Goal: Task Accomplishment & Management: Manage account settings

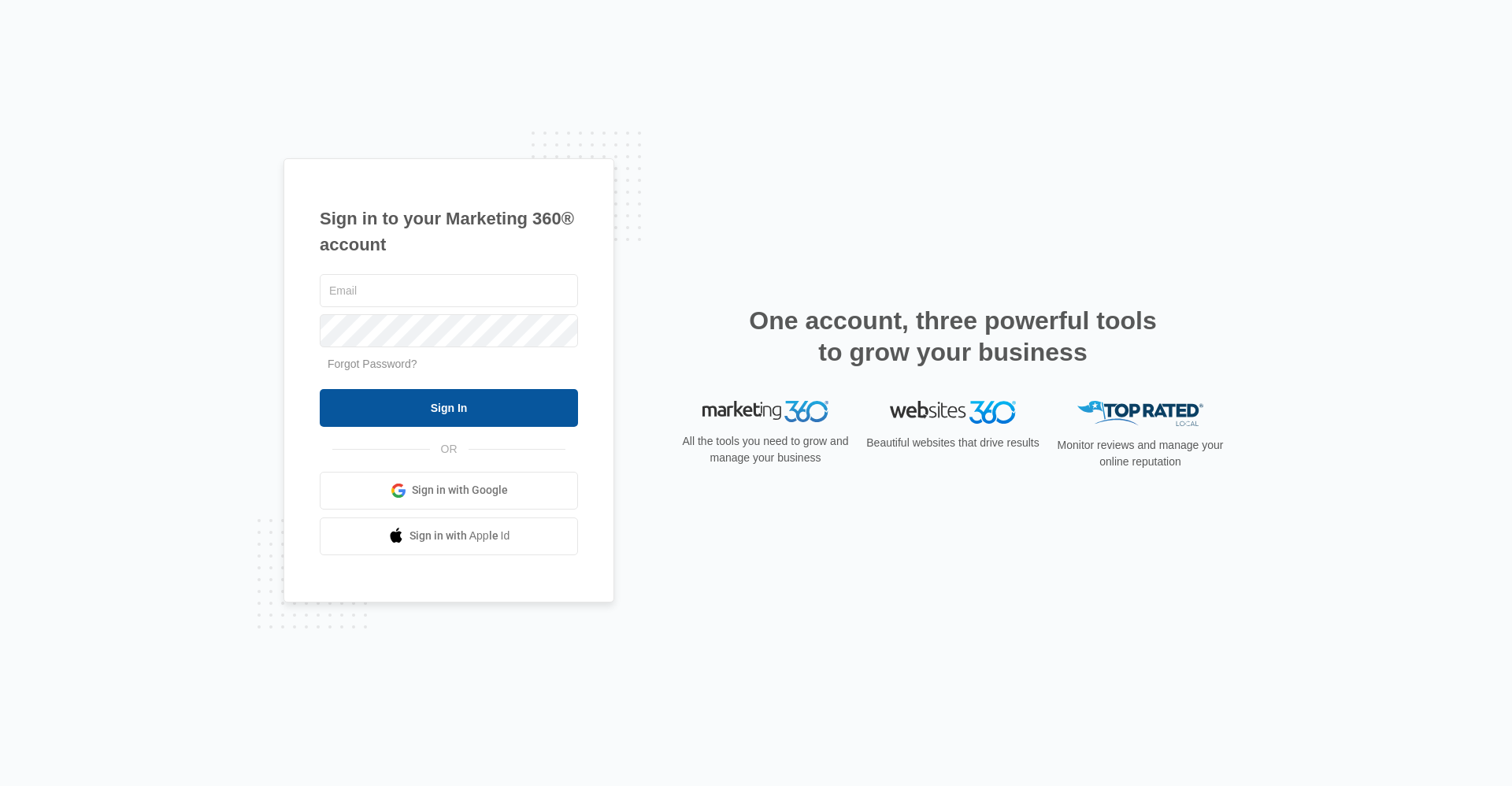
type input "[EMAIL_ADDRESS][DOMAIN_NAME]"
click at [446, 399] on input "Sign In" at bounding box center [449, 408] width 259 height 37
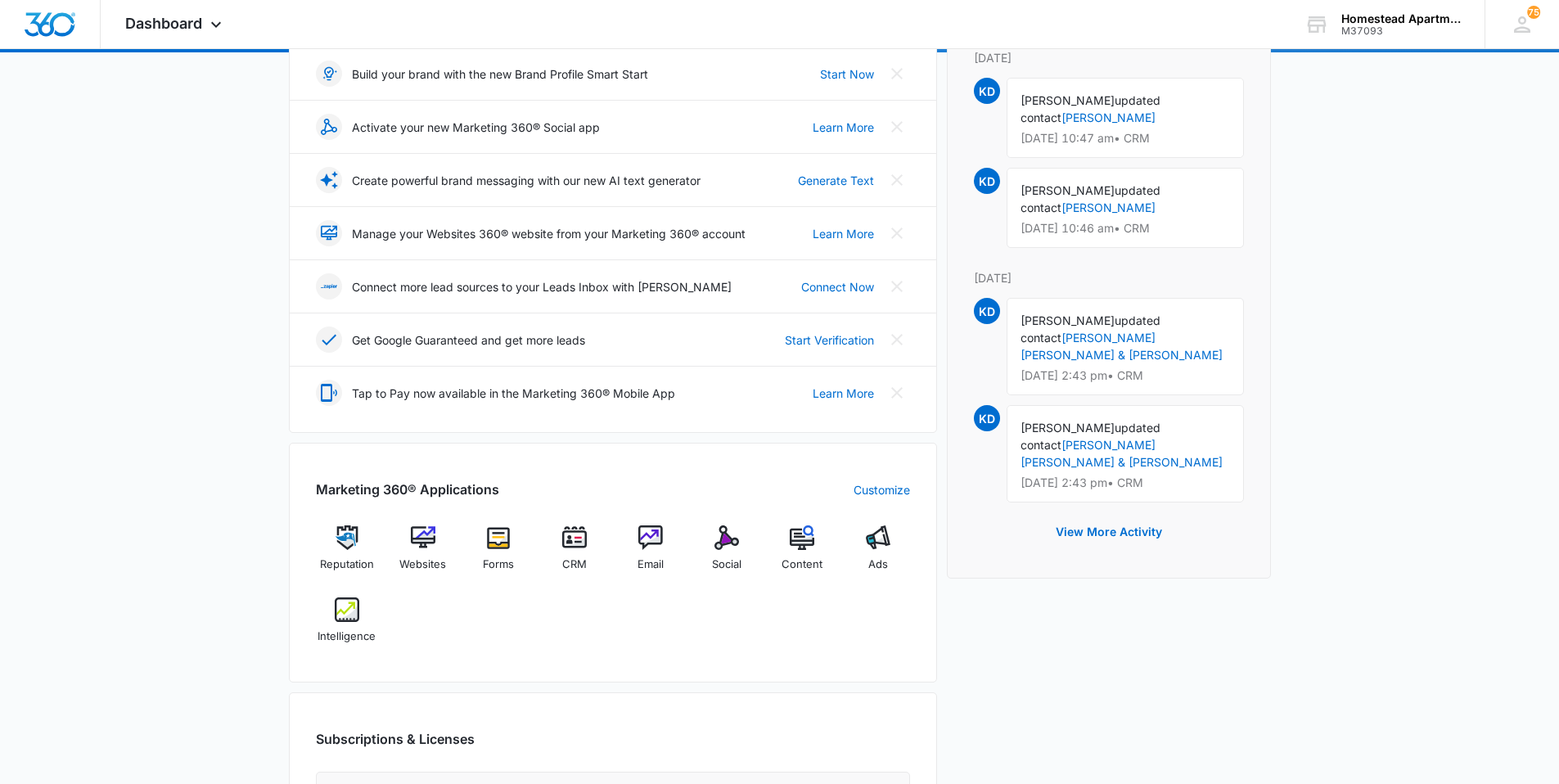
scroll to position [246, 0]
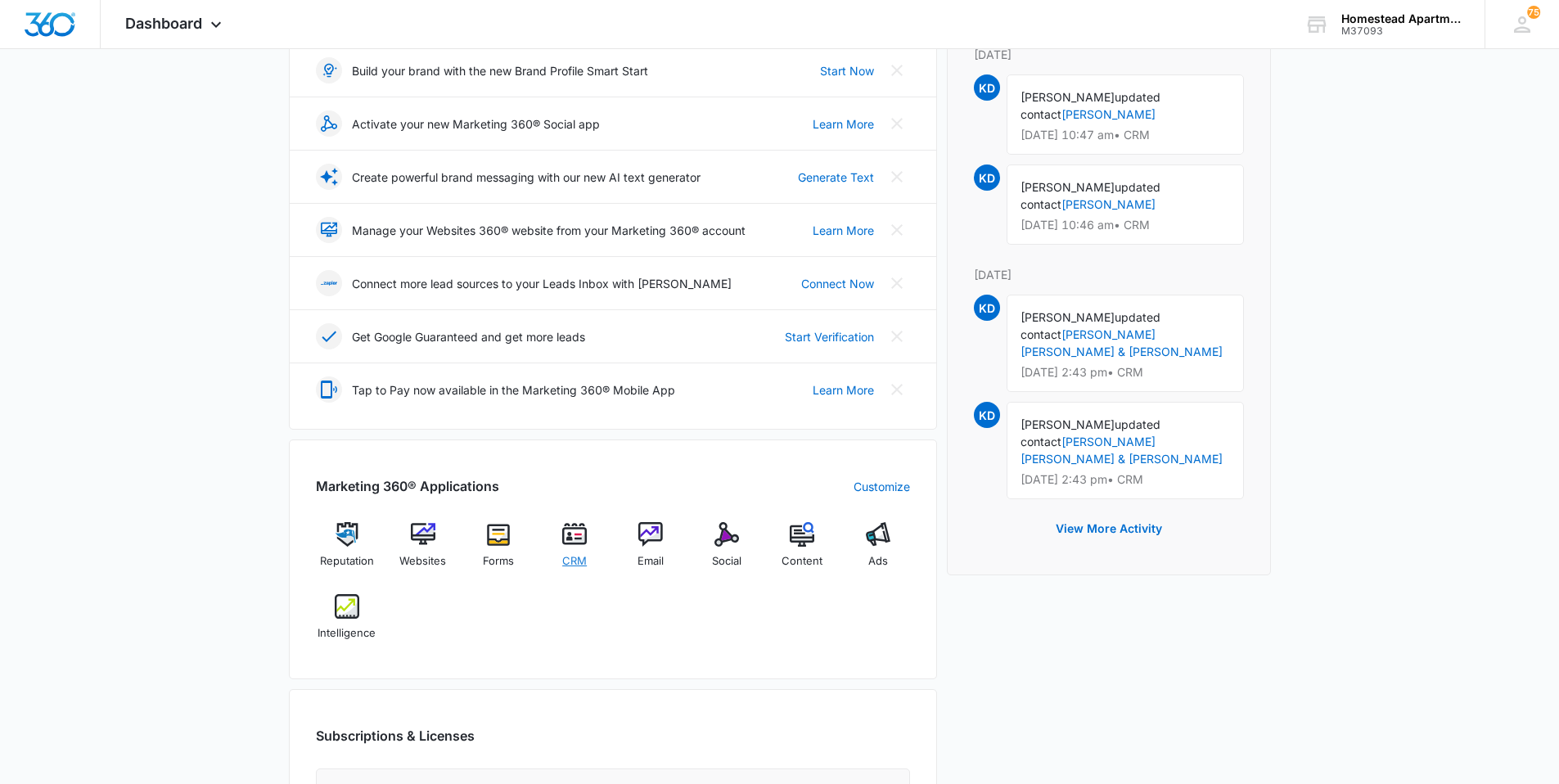
click at [573, 537] on img at bounding box center [574, 534] width 25 height 25
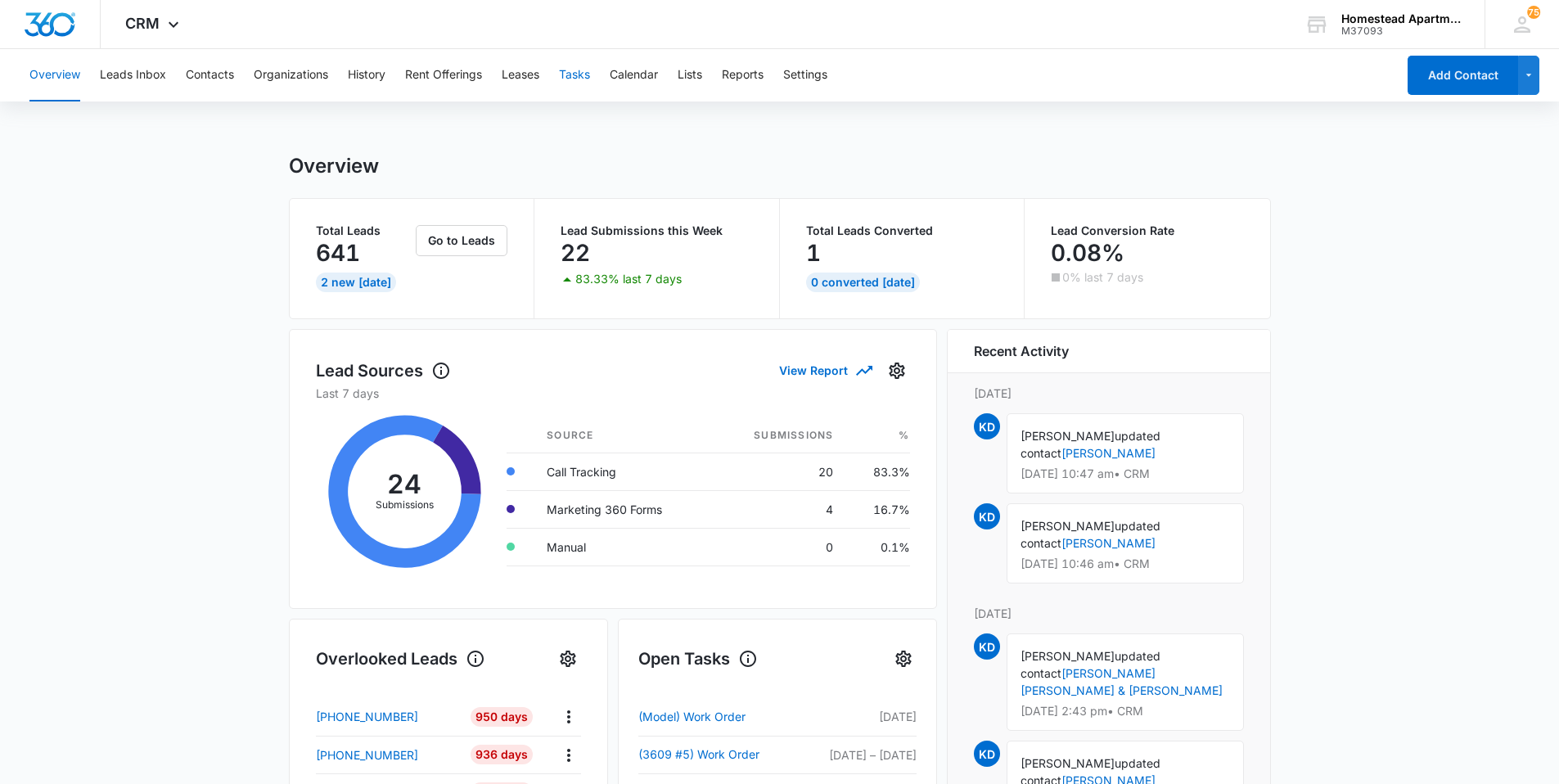
click at [574, 74] on button "Tasks" at bounding box center [574, 75] width 31 height 52
